Goal: Navigation & Orientation: Find specific page/section

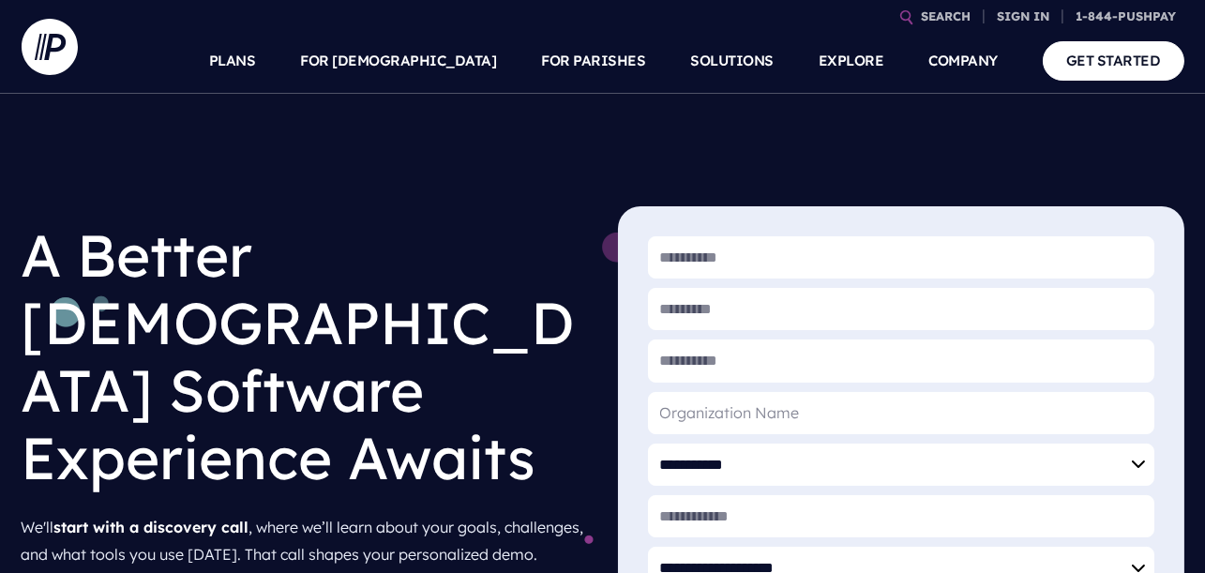
click at [505, 229] on h1 "A Better [DEMOGRAPHIC_DATA] Software Experience Awaits" at bounding box center [305, 356] width 566 height 300
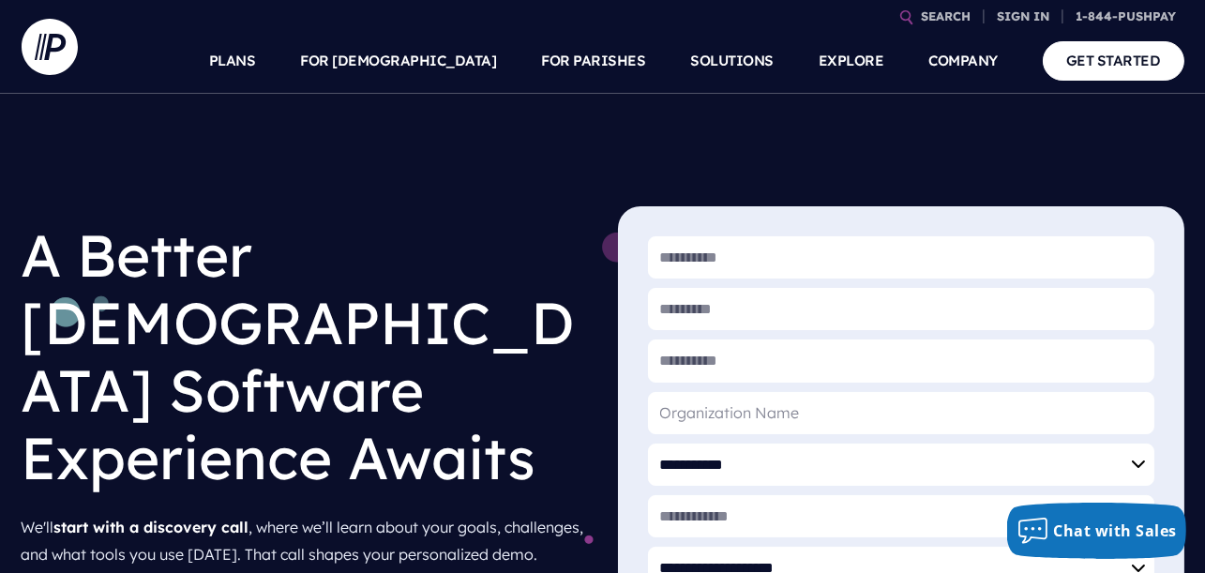
click at [277, 332] on h1 "A Better [DEMOGRAPHIC_DATA] Software Experience Awaits" at bounding box center [305, 356] width 566 height 300
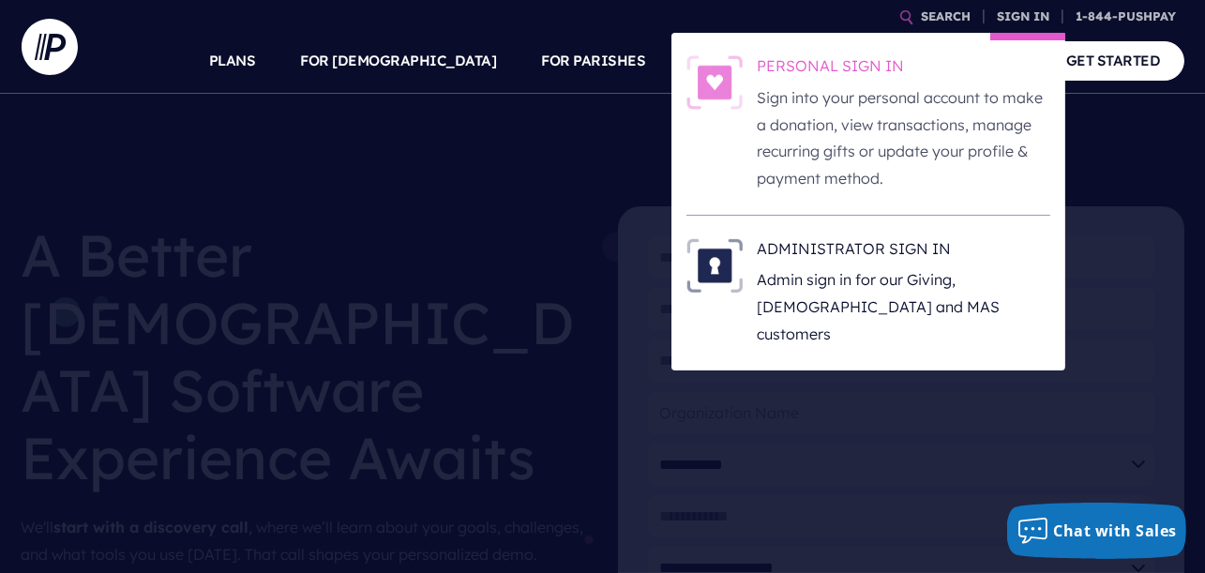
click at [803, 123] on p "Sign into your personal account to make a donation, view transactions, manage r…" at bounding box center [904, 138] width 293 height 108
click at [1022, 8] on link "SIGN IN" at bounding box center [1024, 16] width 68 height 33
click at [1019, 13] on link "SIGN IN" at bounding box center [1024, 16] width 68 height 33
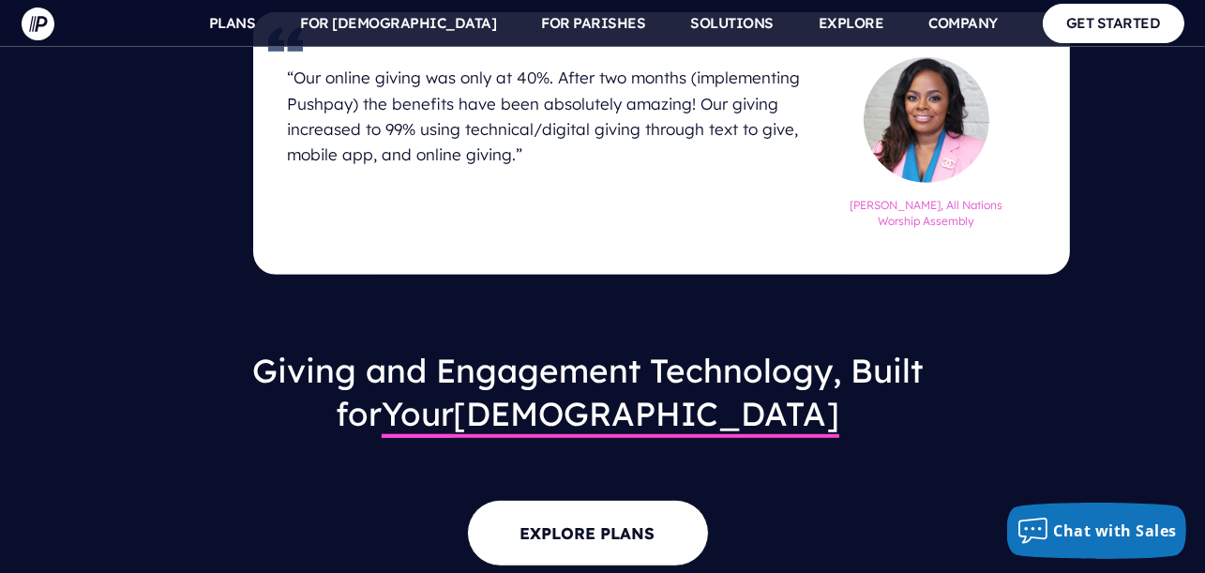
scroll to position [2005, 0]
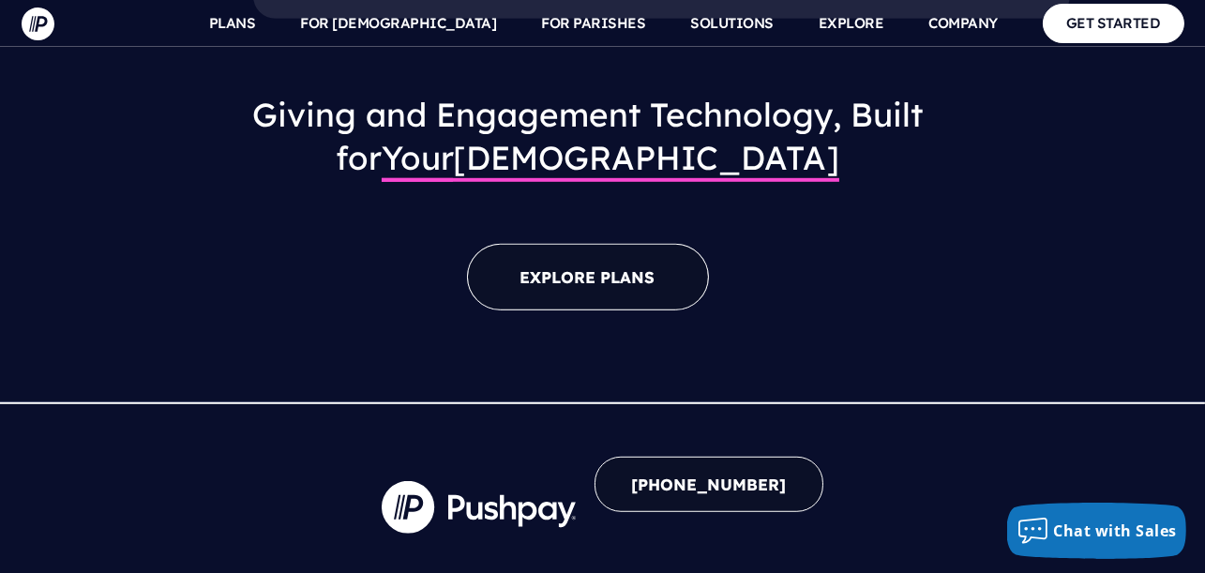
click at [611, 244] on link "EXPLORE PLANS" at bounding box center [588, 277] width 242 height 67
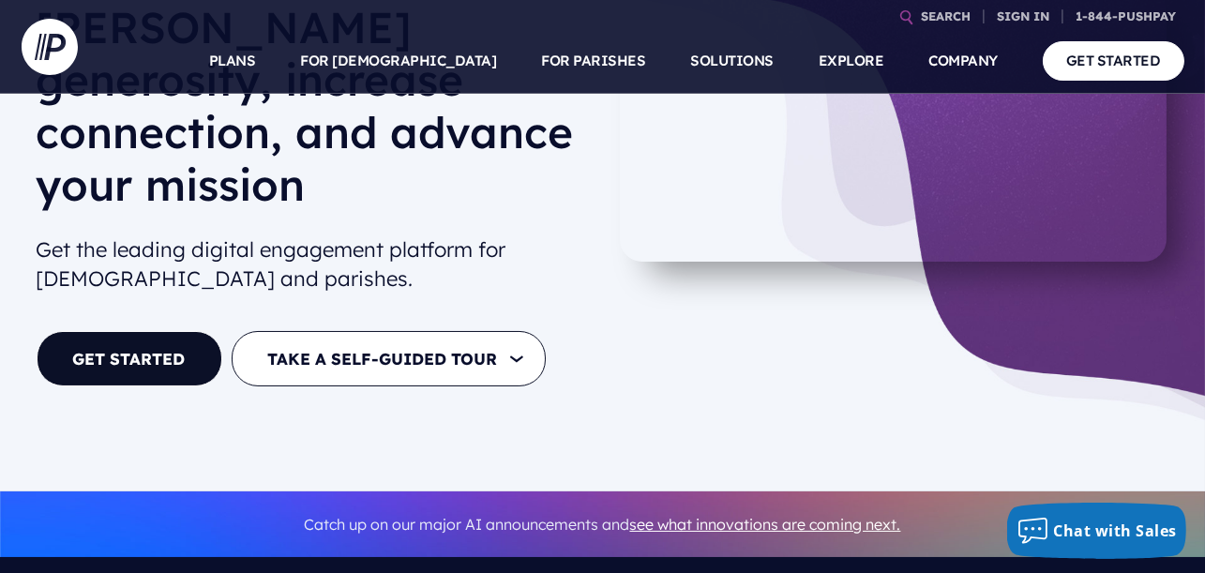
scroll to position [218, 0]
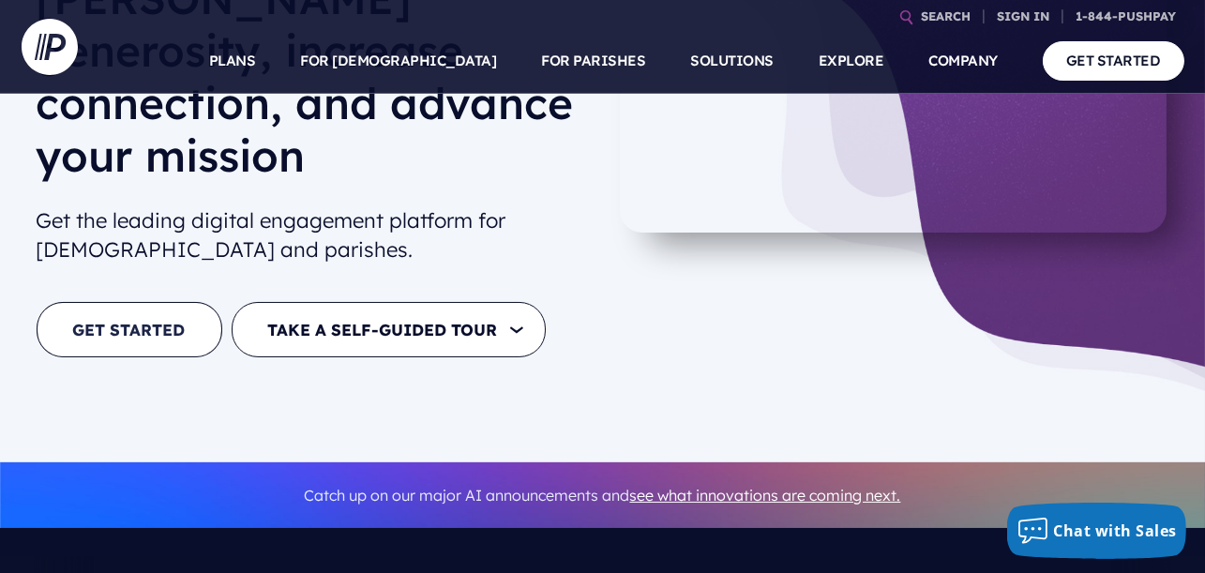
click at [178, 302] on link "GET STARTED" at bounding box center [130, 329] width 186 height 55
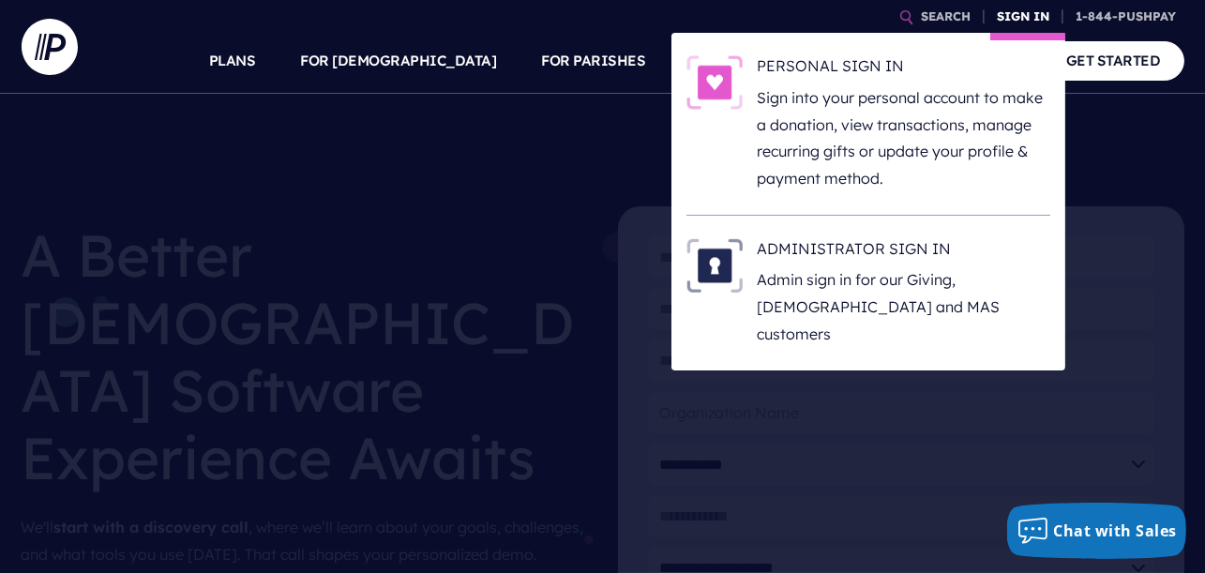
click at [1030, 13] on link "SIGN IN" at bounding box center [1024, 16] width 68 height 33
click at [1011, 15] on link "SIGN IN" at bounding box center [1024, 16] width 68 height 33
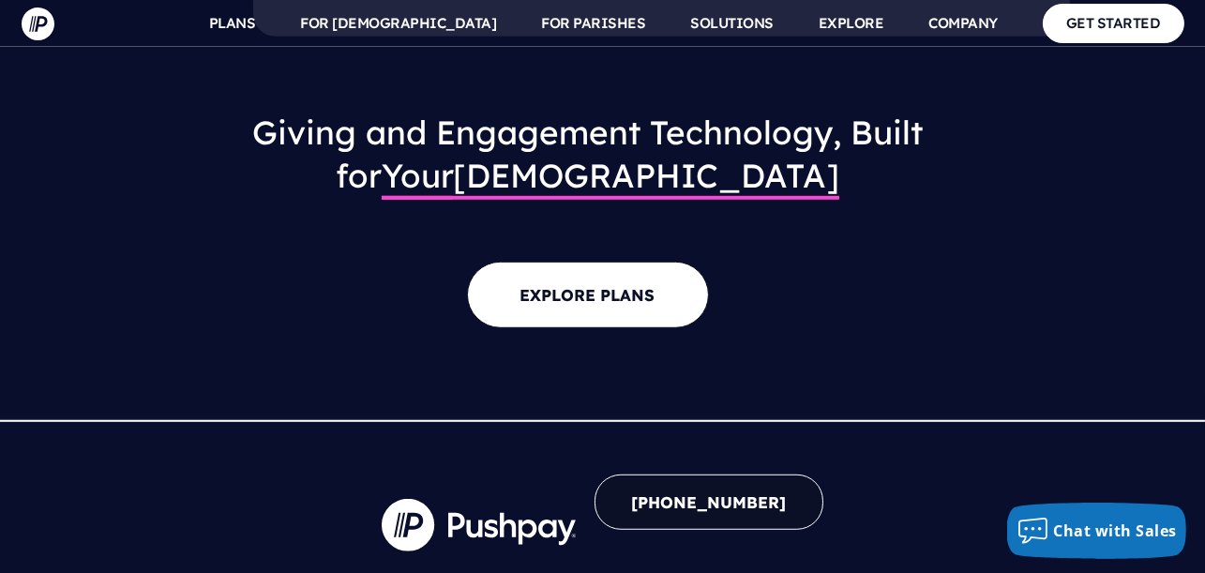
scroll to position [2005, 0]
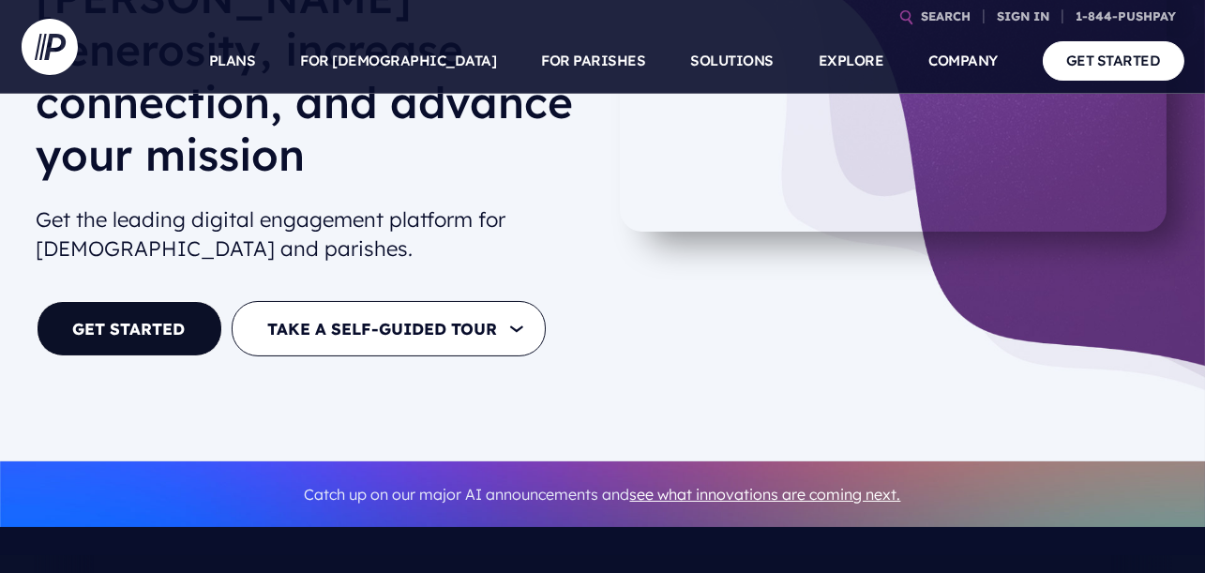
scroll to position [218, 0]
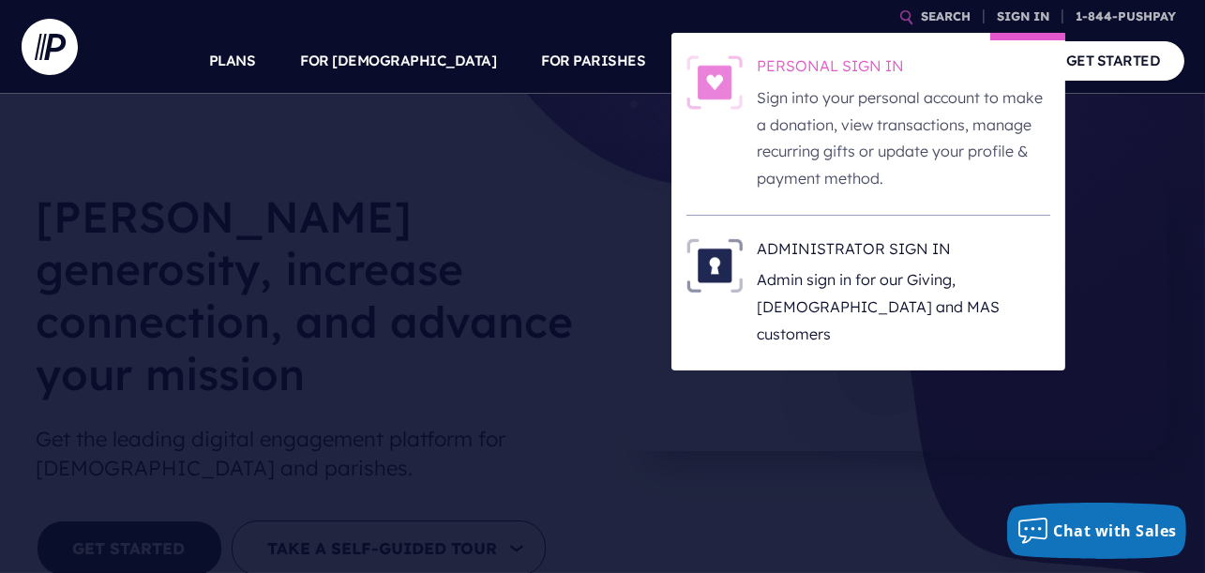
click at [880, 111] on p "Sign into your personal account to make a donation, view transactions, manage r…" at bounding box center [904, 138] width 293 height 108
click at [812, 60] on h6 "PERSONAL SIGN IN" at bounding box center [904, 69] width 293 height 28
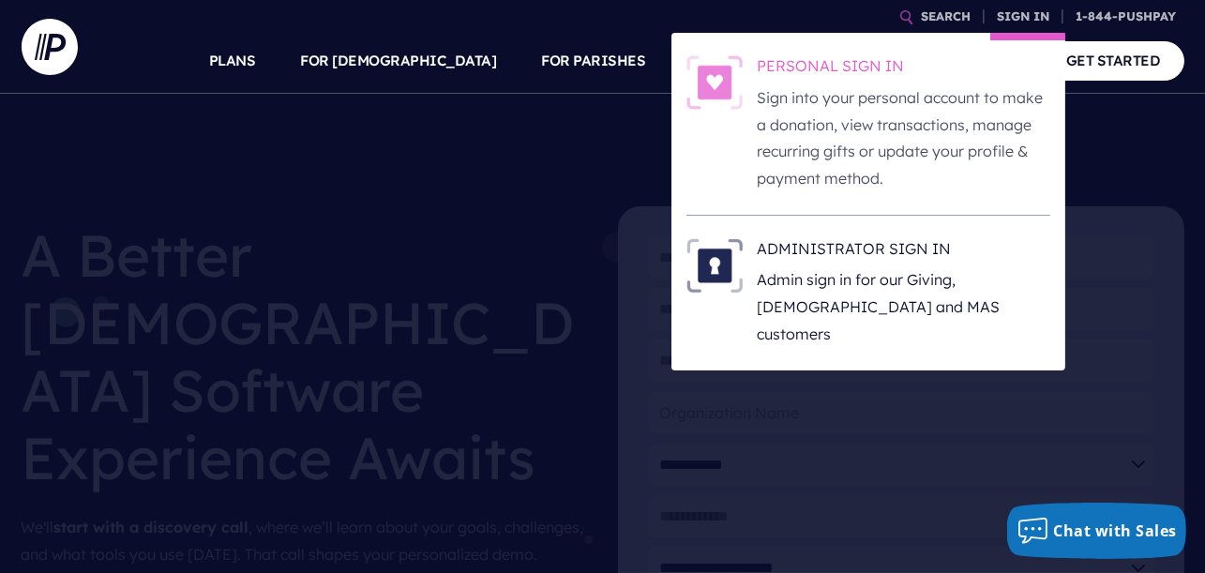
click at [810, 67] on h6 "PERSONAL SIGN IN" at bounding box center [904, 69] width 293 height 28
